Goal: Task Accomplishment & Management: Manage account settings

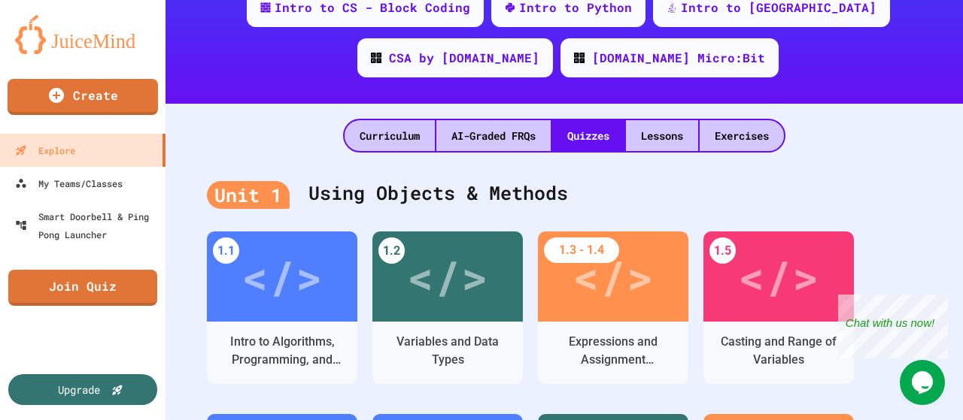
scroll to position [439, 0]
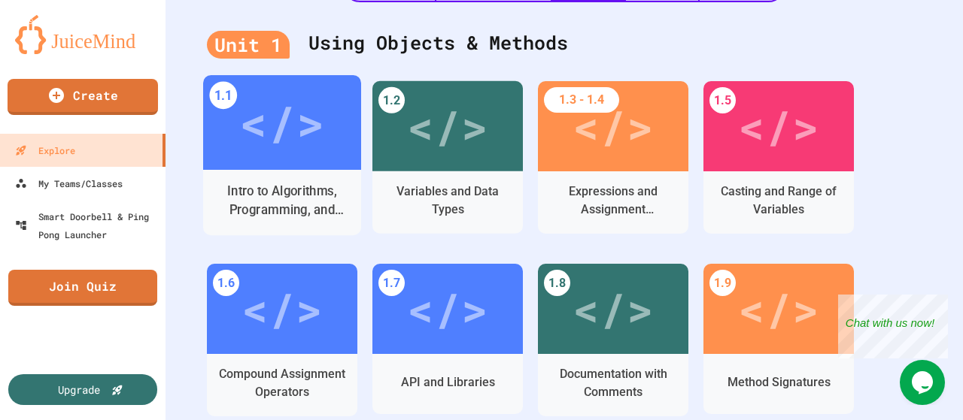
click at [325, 193] on div "Intro to Algorithms, Programming, and Compilers" at bounding box center [282, 201] width 135 height 38
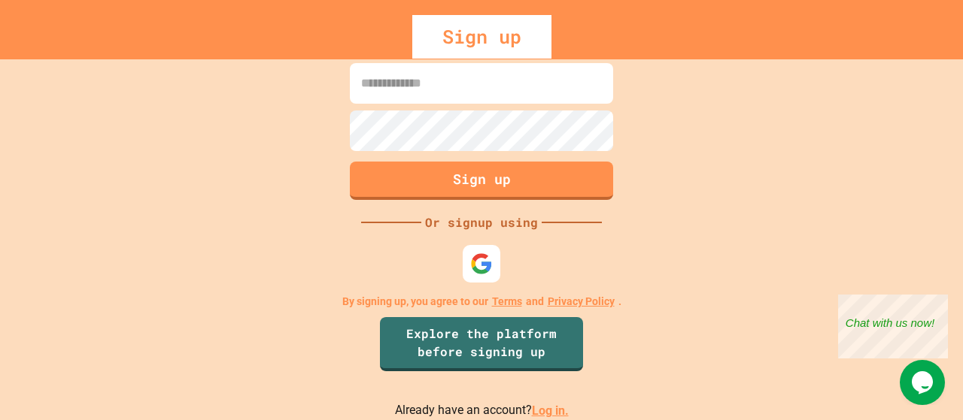
click at [440, 77] on input at bounding box center [481, 83] width 263 height 41
type input "**********"
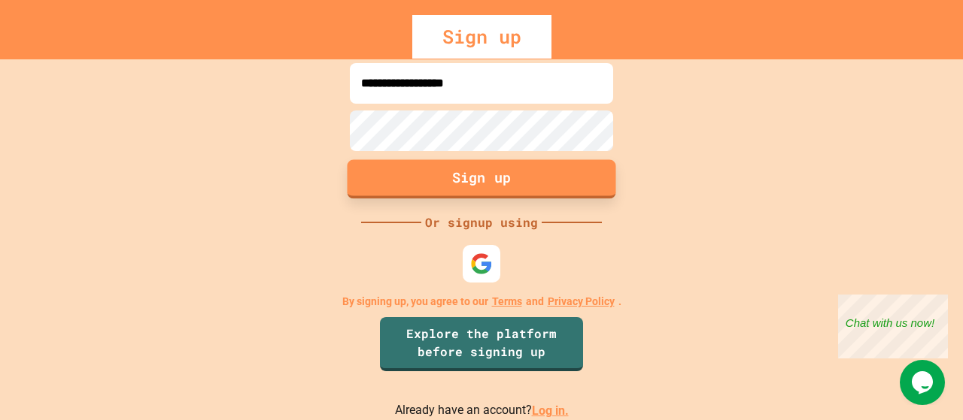
click at [462, 197] on button "Sign up" at bounding box center [482, 179] width 269 height 39
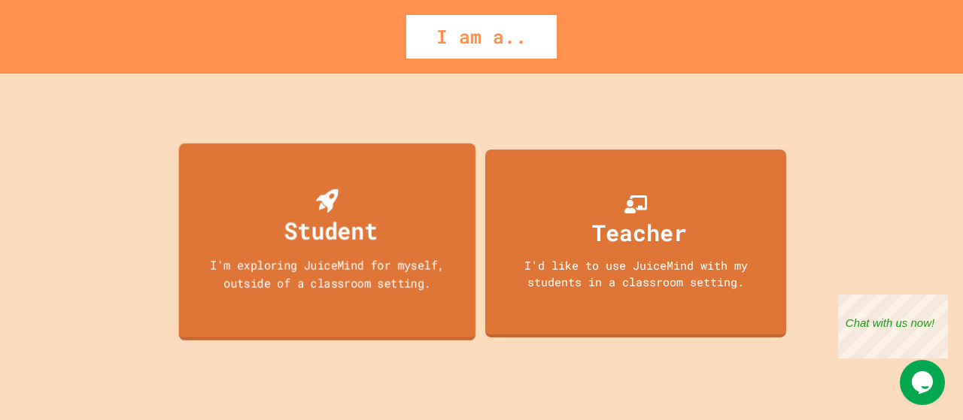
click at [393, 181] on div "Student I'm exploring JuiceMind for myself, outside of a classroom setting." at bounding box center [327, 242] width 297 height 198
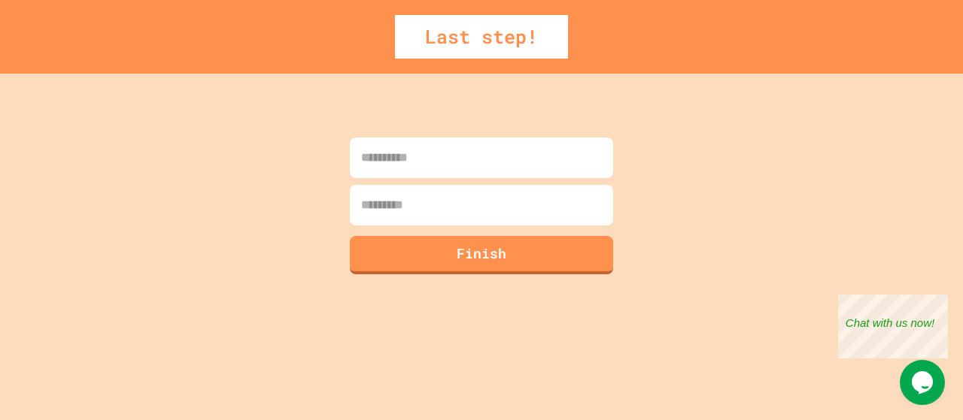
click at [422, 162] on input at bounding box center [481, 158] width 263 height 41
type input "*****"
type input "**********"
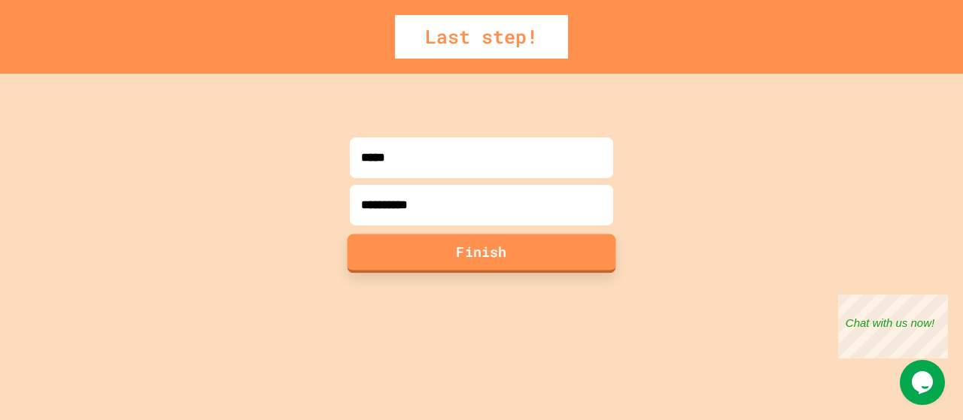
click at [388, 254] on button "Finish" at bounding box center [482, 253] width 269 height 39
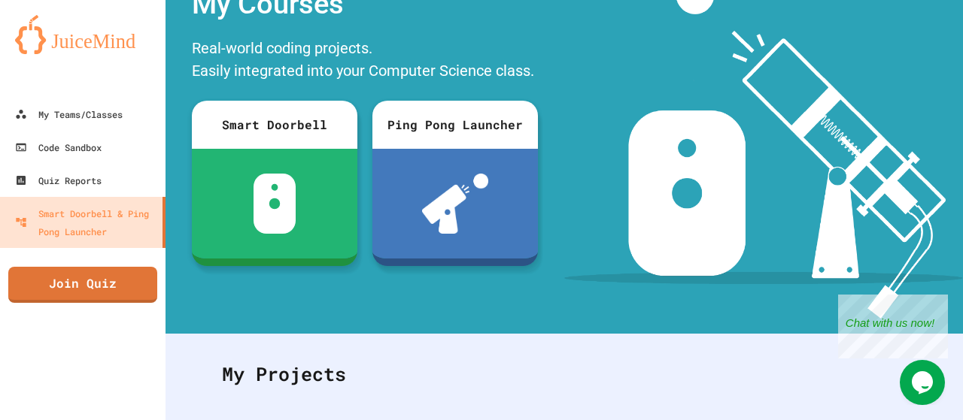
scroll to position [87, 0]
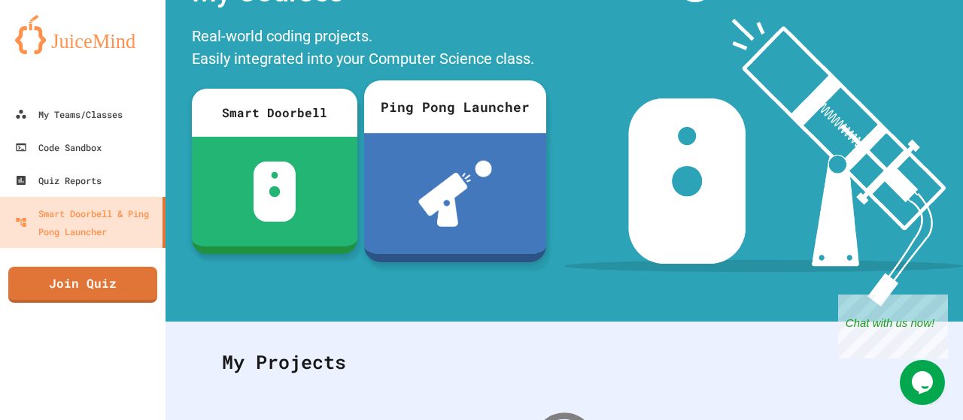
click at [472, 112] on div "Ping Pong Launcher" at bounding box center [455, 106] width 182 height 53
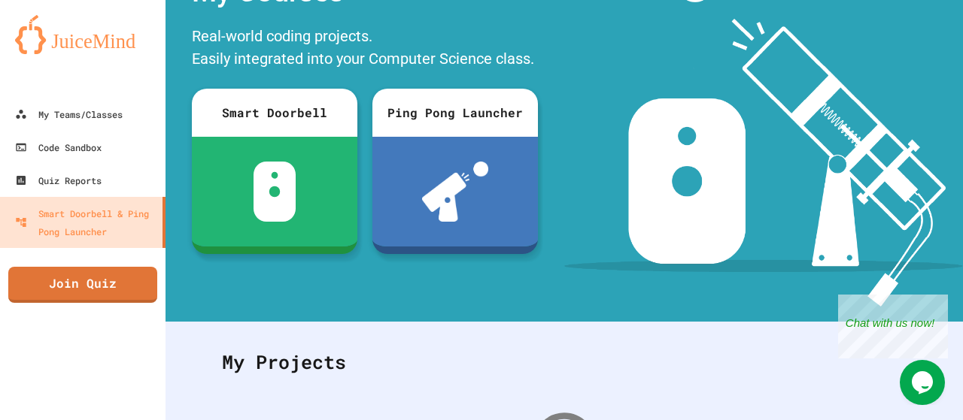
scroll to position [301, 0]
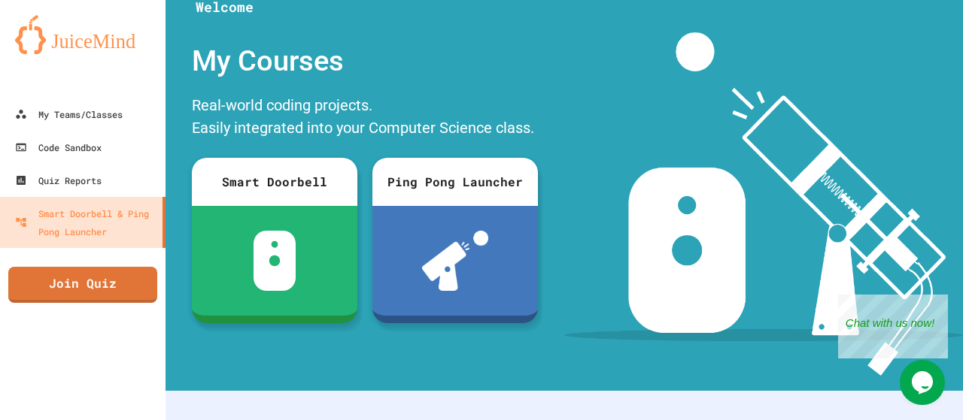
scroll to position [0, 0]
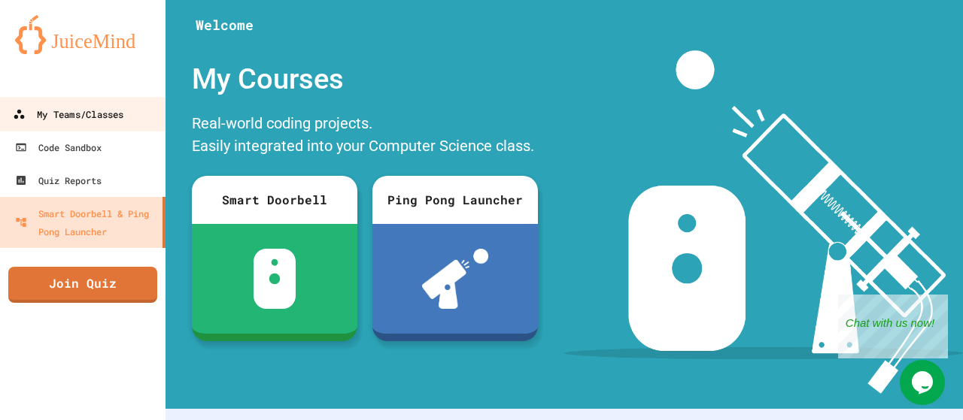
click at [86, 123] on div "My Teams/Classes" at bounding box center [68, 114] width 111 height 19
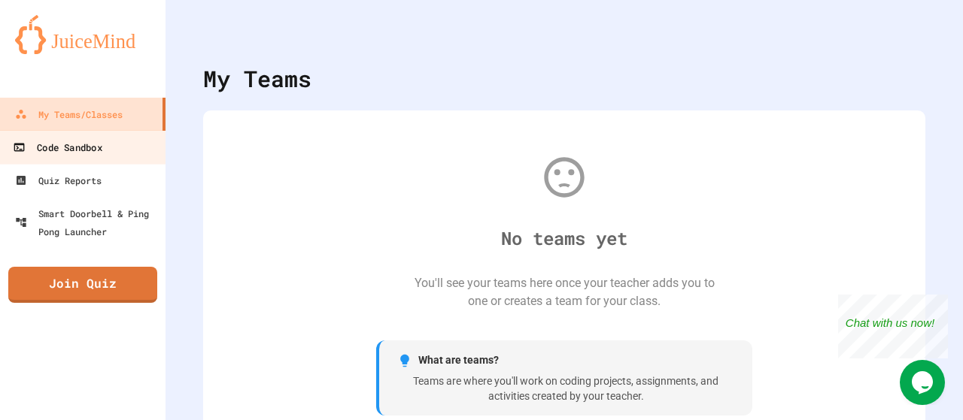
click at [56, 152] on div "Code Sandbox" at bounding box center [57, 147] width 89 height 19
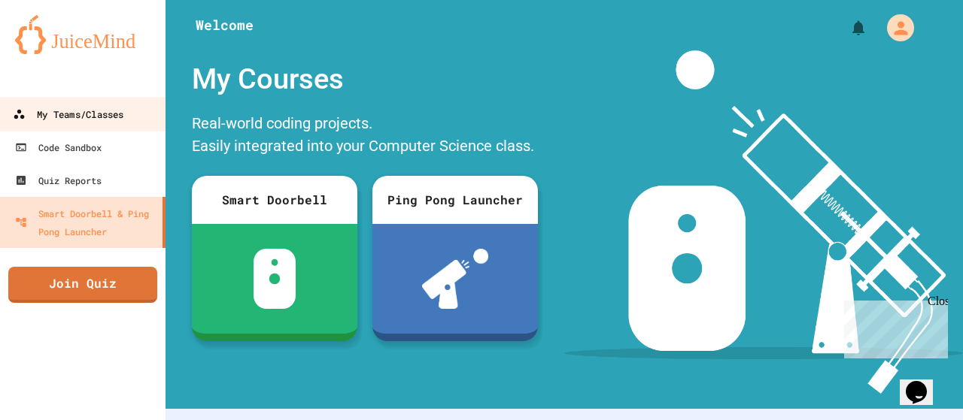
click at [117, 126] on link "My Teams/Classes" at bounding box center [83, 114] width 171 height 34
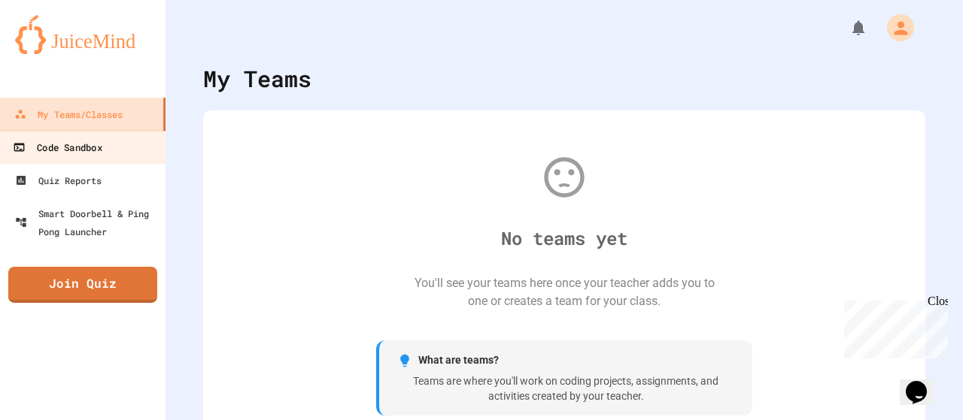
click at [111, 141] on link "Code Sandbox" at bounding box center [83, 147] width 171 height 34
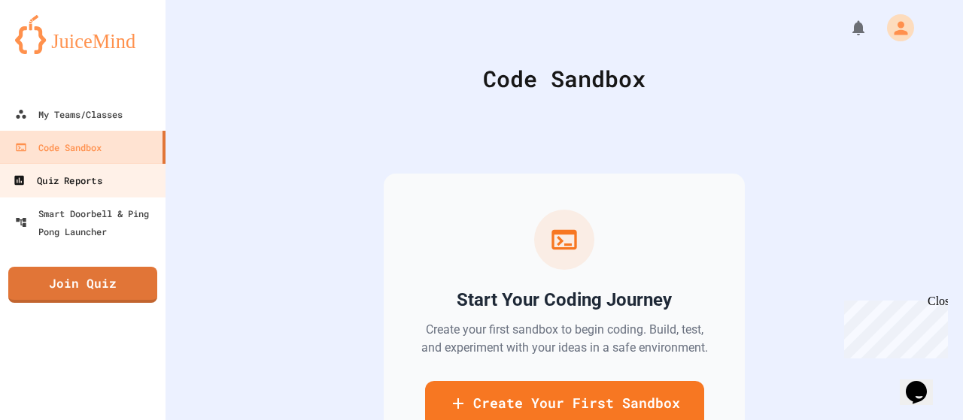
click at [111, 192] on link "Quiz Reports" at bounding box center [83, 180] width 171 height 34
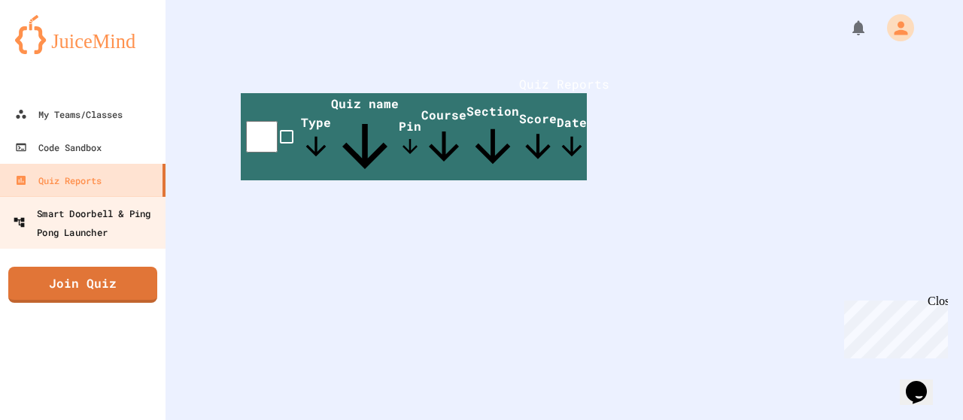
click at [77, 228] on div "Smart Doorbell & Ping Pong Launcher" at bounding box center [87, 222] width 149 height 37
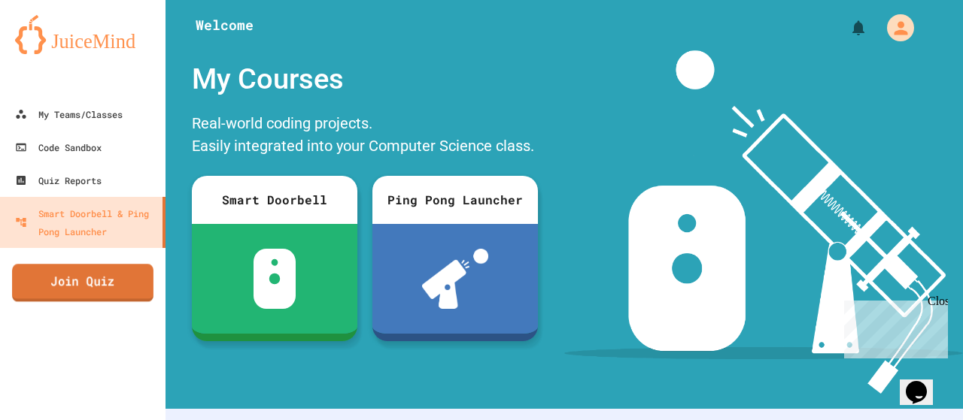
click at [111, 279] on link "Join Quiz" at bounding box center [82, 283] width 141 height 38
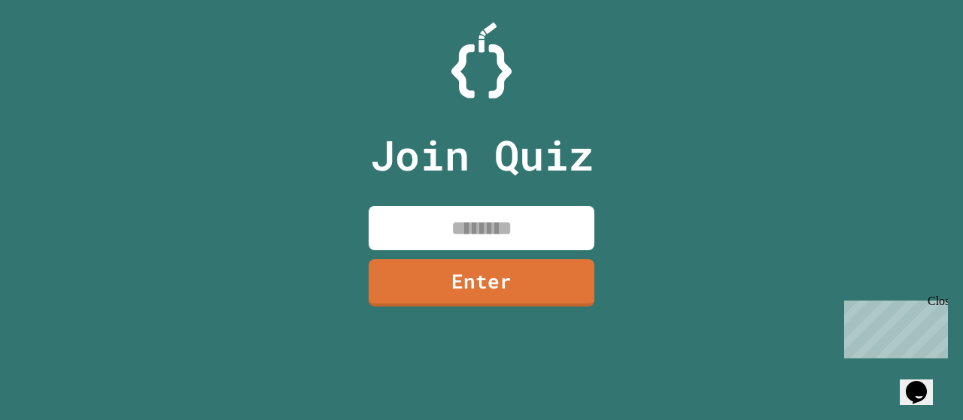
click at [468, 222] on input at bounding box center [482, 228] width 226 height 44
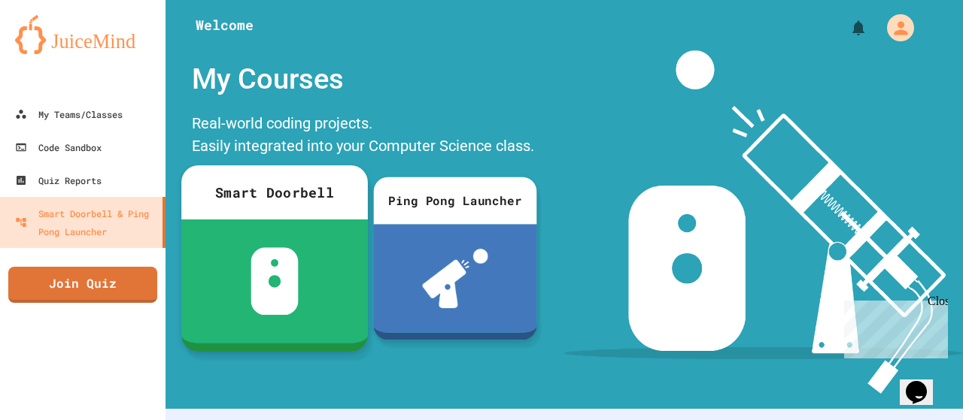
click at [269, 275] on img at bounding box center [274, 281] width 48 height 68
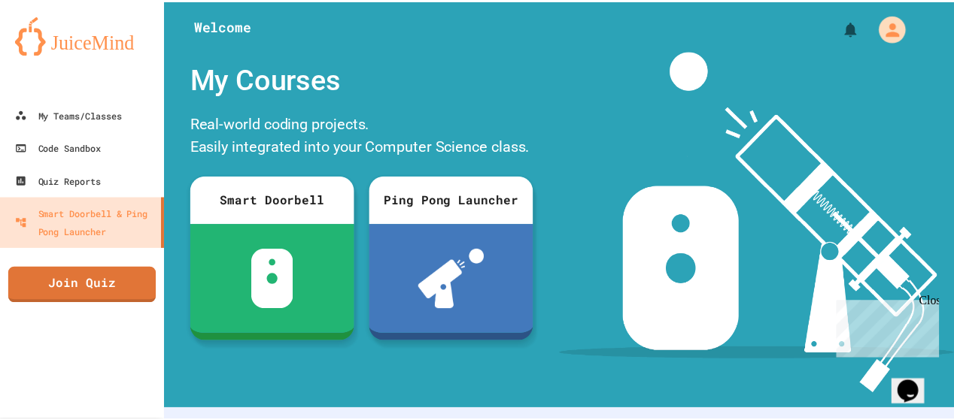
scroll to position [138, 0]
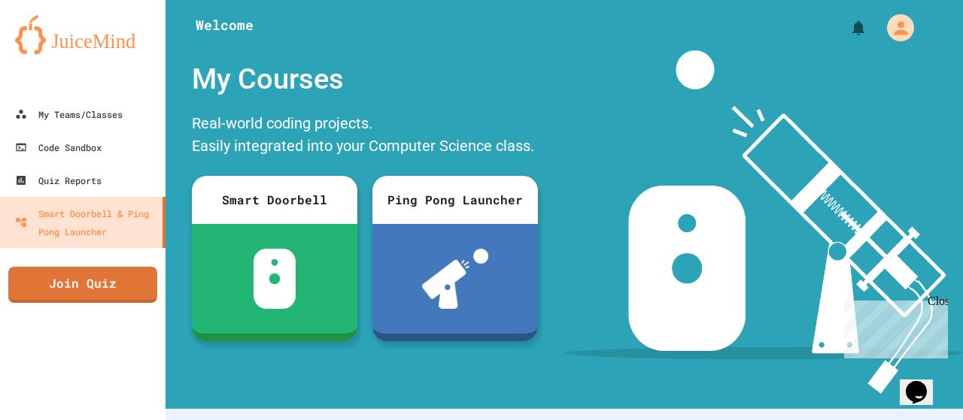
drag, startPoint x: 745, startPoint y: 49, endPoint x: 805, endPoint y: 37, distance: 61.4
click at [805, 37] on div "Welcome My Courses Real-world coding projects. Easily integrated into your Comp…" at bounding box center [563, 210] width 797 height 420
click at [889, 29] on icon "My Account" at bounding box center [901, 27] width 25 height 25
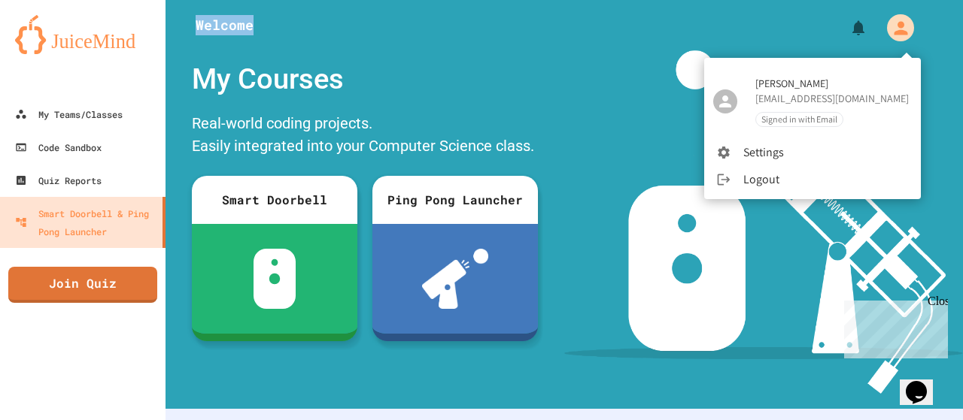
click at [769, 161] on li "Settings" at bounding box center [812, 152] width 217 height 27
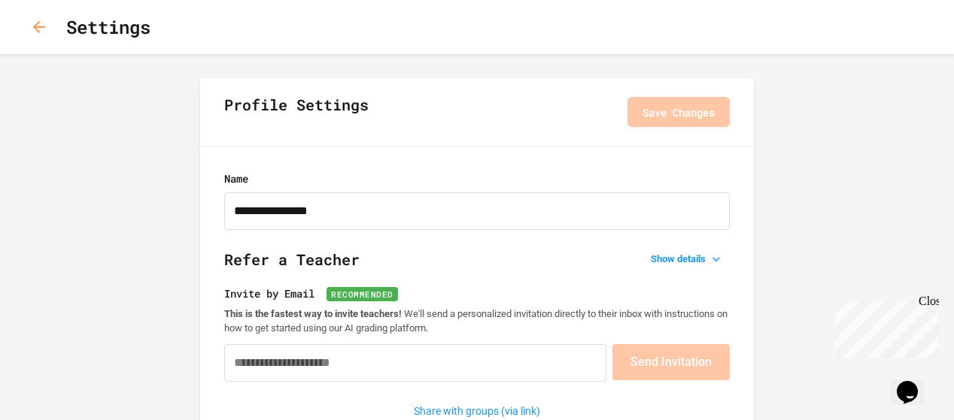
type input "**********"
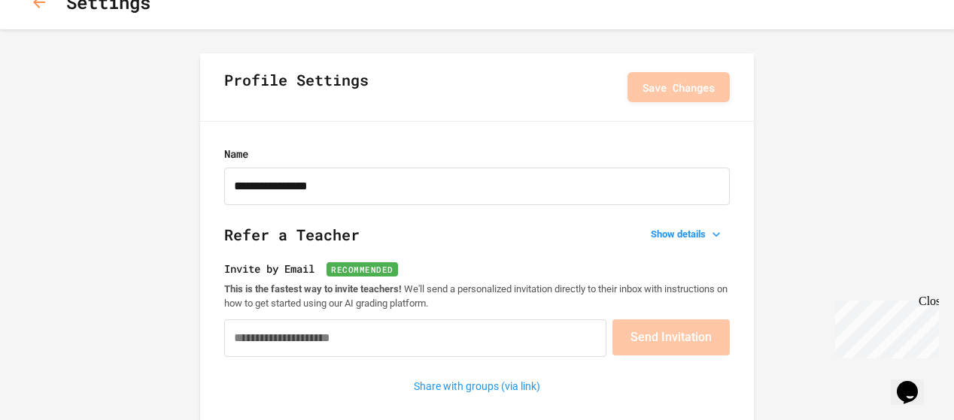
scroll to position [38, 0]
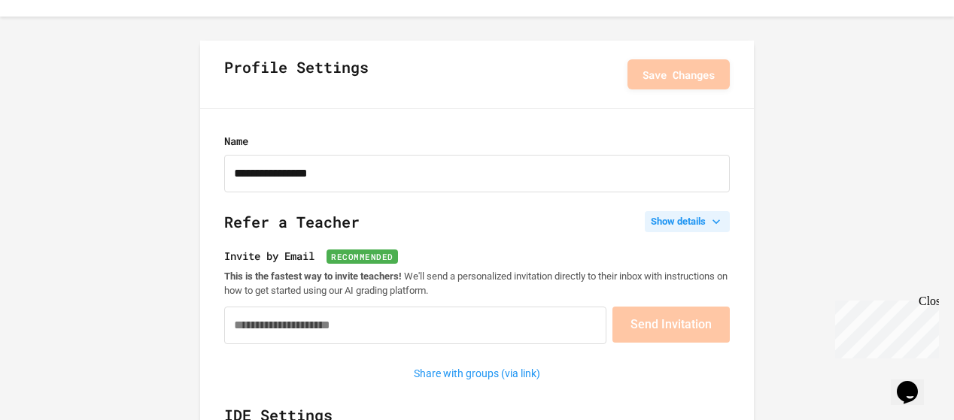
click at [689, 227] on button "Show details" at bounding box center [687, 221] width 85 height 21
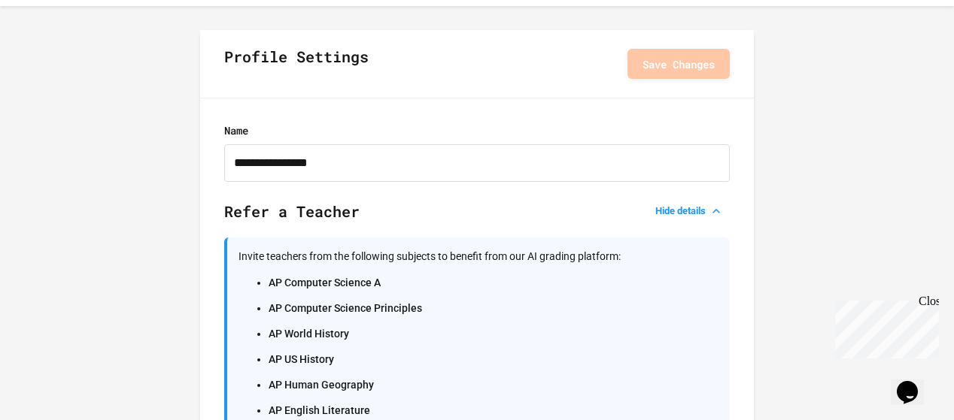
scroll to position [50, 0]
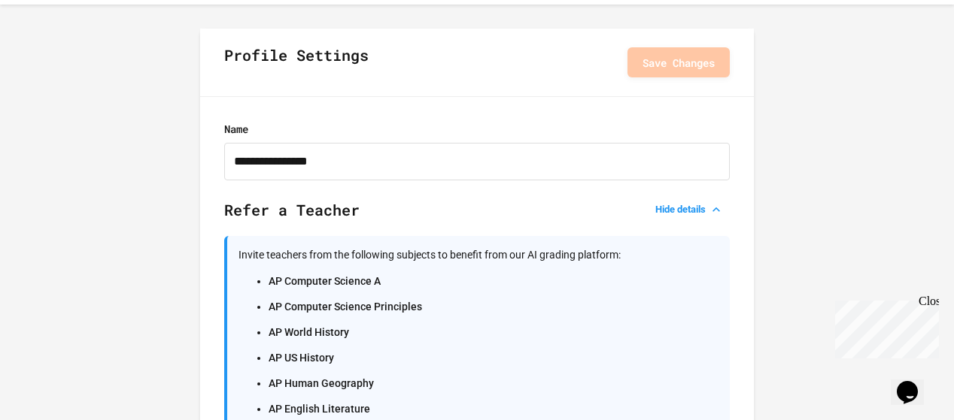
click at [402, 279] on li "AP Computer Science A" at bounding box center [494, 281] width 450 height 21
click at [357, 286] on li "AP Computer Science A" at bounding box center [494, 281] width 450 height 21
click at [375, 308] on li "AP Computer Science Principles" at bounding box center [494, 306] width 450 height 21
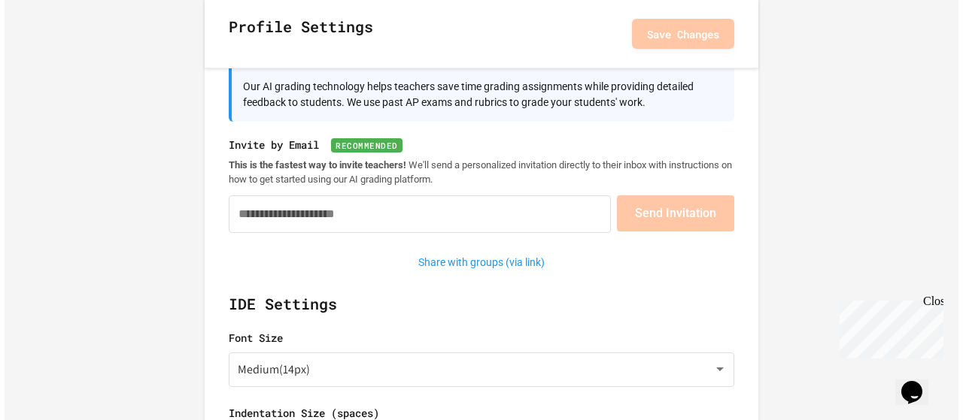
scroll to position [0, 0]
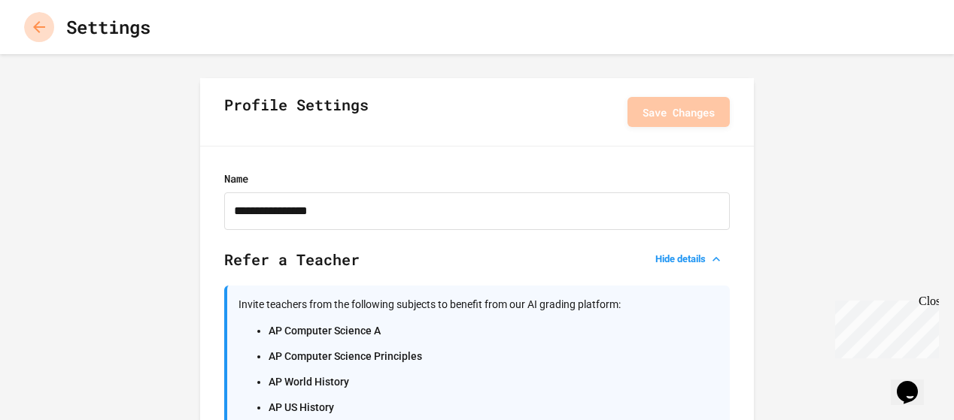
click at [36, 38] on button "button" at bounding box center [39, 27] width 30 height 30
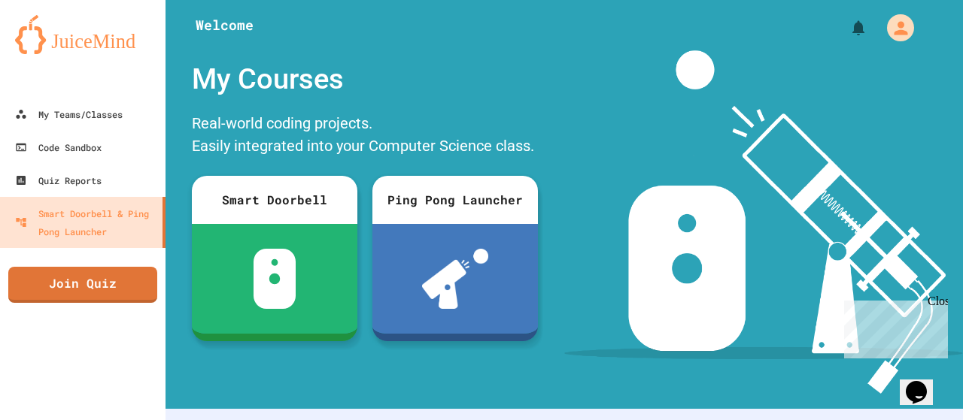
click at [926, 381] on icon "Chat widget" at bounding box center [916, 392] width 21 height 23
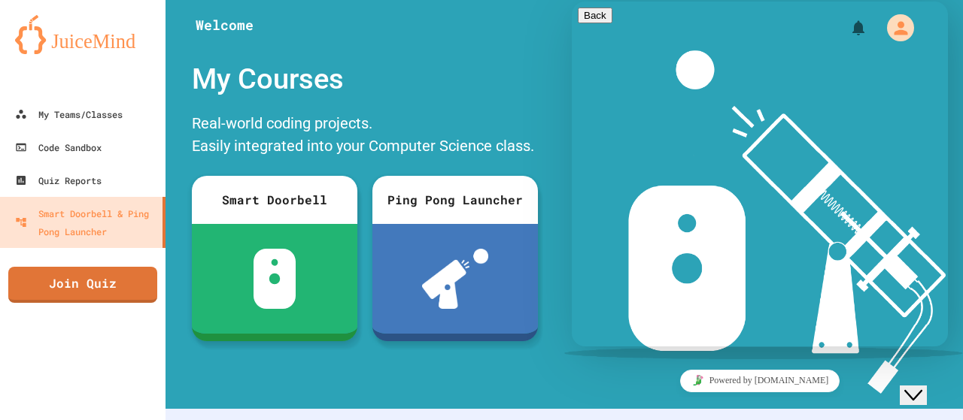
click at [572, 2] on div "Rate this chat Upload File Insert emoji" at bounding box center [572, 2] width 0 height 0
click at [584, 23] on button "Back" at bounding box center [595, 16] width 35 height 16
click at [520, 52] on div "My Courses" at bounding box center [364, 79] width 361 height 58
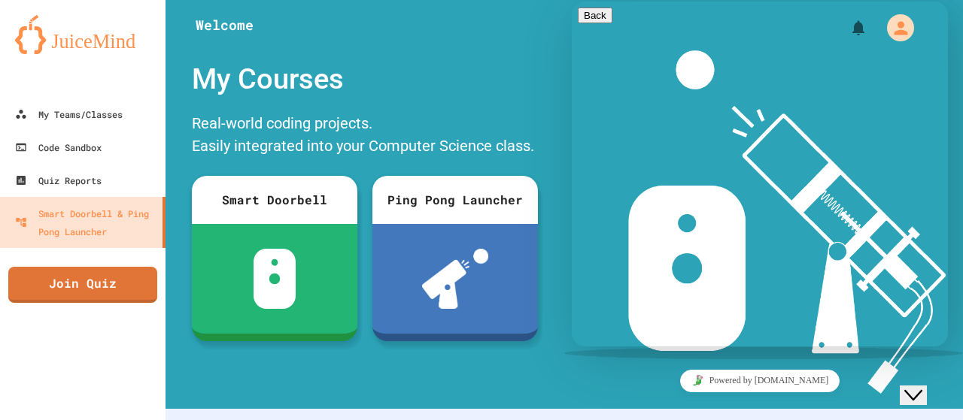
click at [922, 387] on icon "Close Chat This icon closes the chat window." at bounding box center [913, 396] width 18 height 18
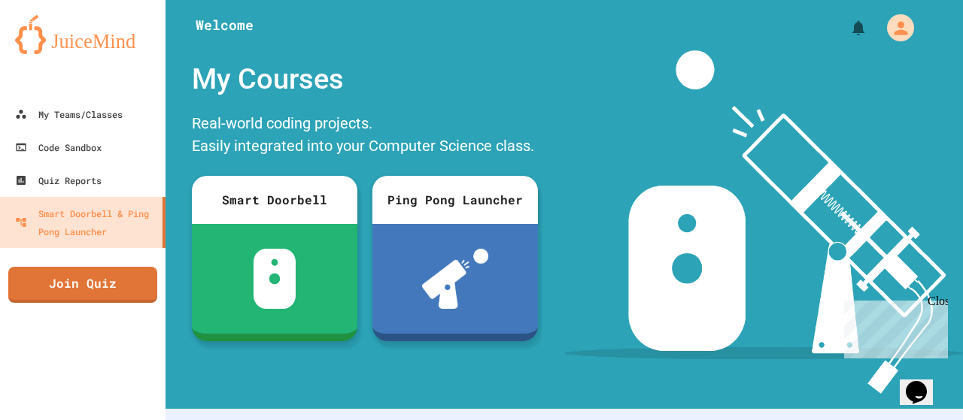
click at [792, 246] on img at bounding box center [763, 222] width 399 height 344
